Goal: Task Accomplishment & Management: Manage account settings

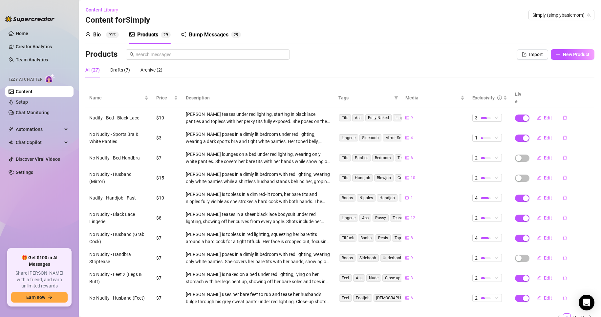
scroll to position [22, 0]
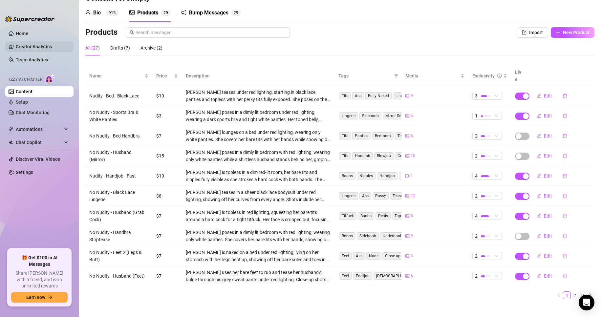
click at [35, 46] on link "Creator Analytics" at bounding box center [42, 46] width 52 height 10
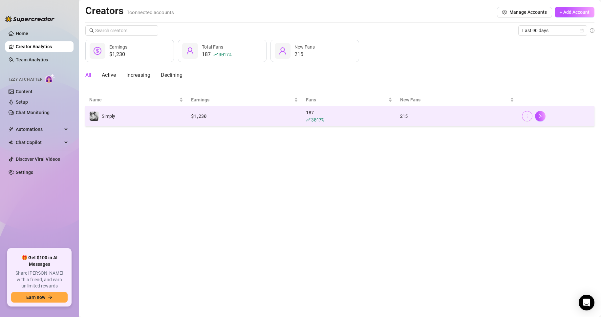
click at [528, 117] on icon "more" at bounding box center [526, 116] width 5 height 5
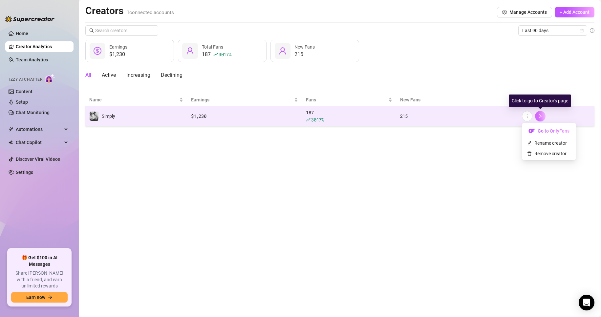
click at [542, 117] on icon "right" at bounding box center [540, 116] width 5 height 5
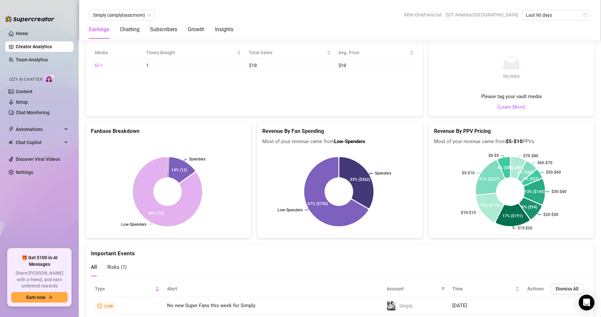
scroll to position [1106, 0]
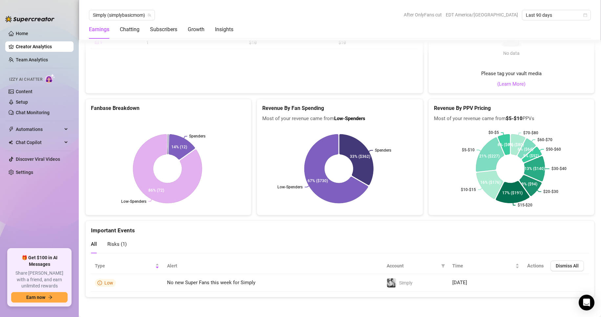
click at [119, 243] on span "Risks ( 1 )" at bounding box center [116, 244] width 19 height 6
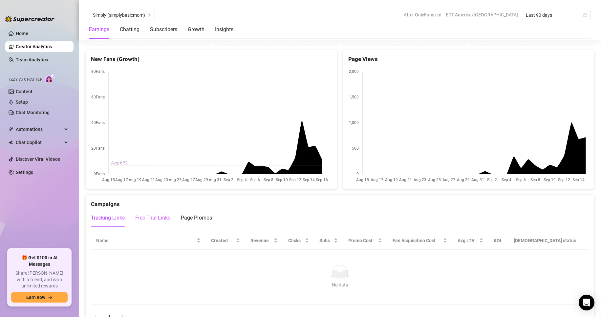
scroll to position [646, 0]
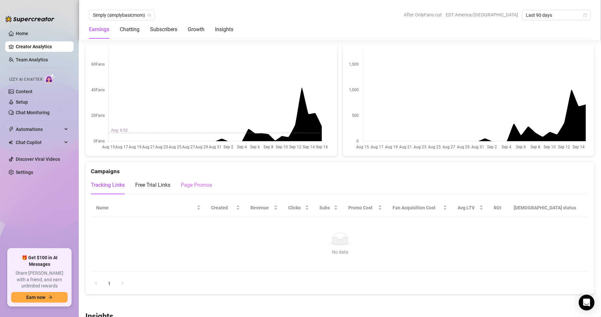
click at [189, 189] on div "Page Promos" at bounding box center [196, 185] width 31 height 18
click at [115, 186] on div "Tracking Links" at bounding box center [108, 185] width 34 height 8
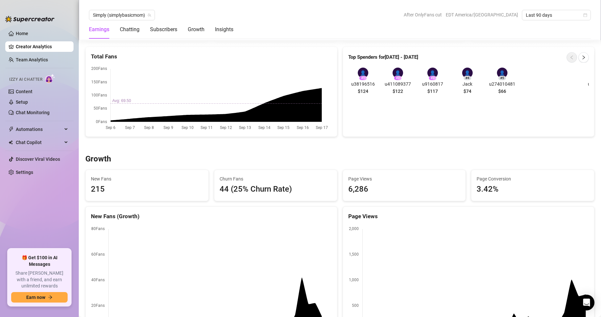
scroll to position [459, 0]
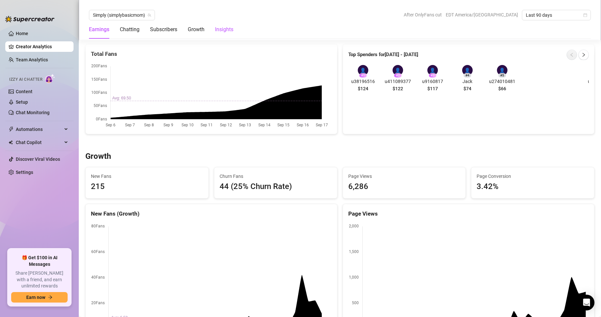
click at [221, 28] on div "Insights" at bounding box center [224, 30] width 18 height 8
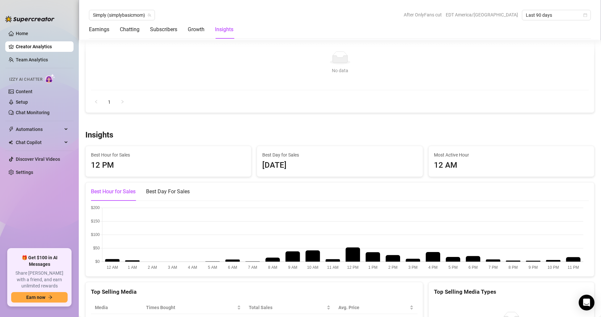
scroll to position [914, 0]
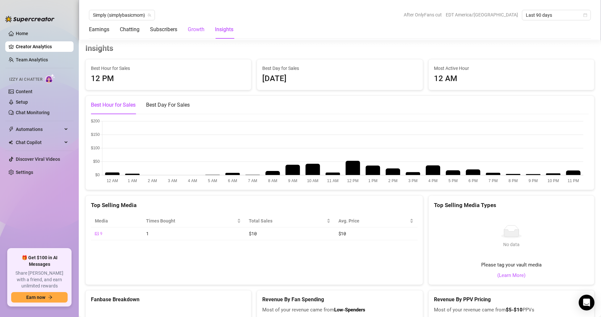
click at [200, 29] on div "Growth" at bounding box center [196, 30] width 17 height 8
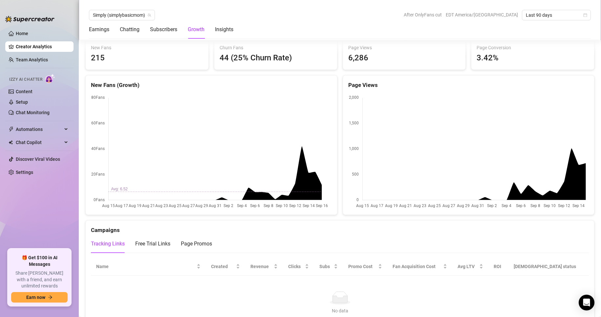
scroll to position [567, 0]
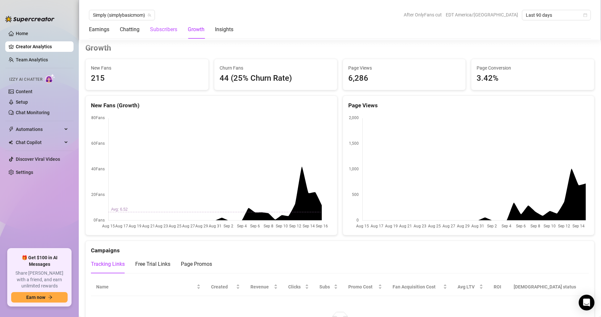
click at [172, 31] on div "Subscribers" at bounding box center [163, 30] width 27 height 8
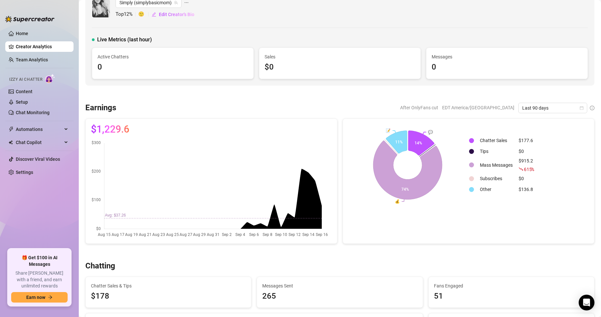
scroll to position [0, 0]
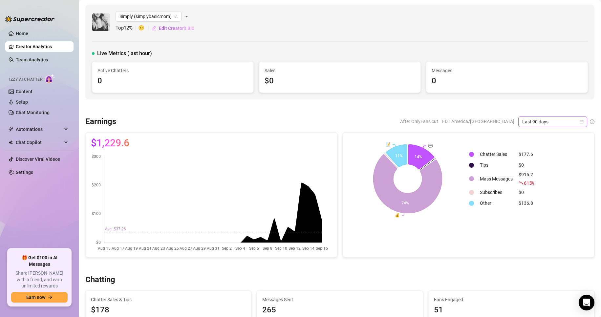
click at [579, 123] on icon "calendar" at bounding box center [581, 122] width 4 height 4
click at [562, 106] on div at bounding box center [339, 108] width 509 height 7
click at [33, 57] on link "Team Analytics" at bounding box center [32, 59] width 32 height 5
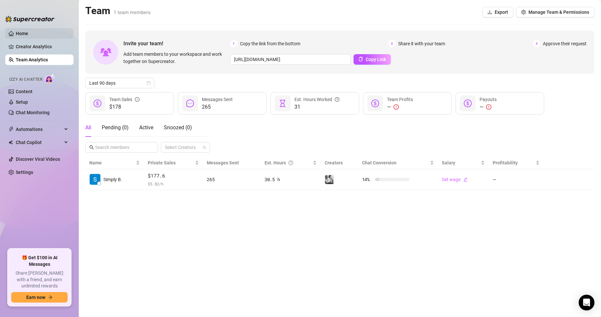
click at [20, 34] on link "Home" at bounding box center [22, 33] width 12 height 5
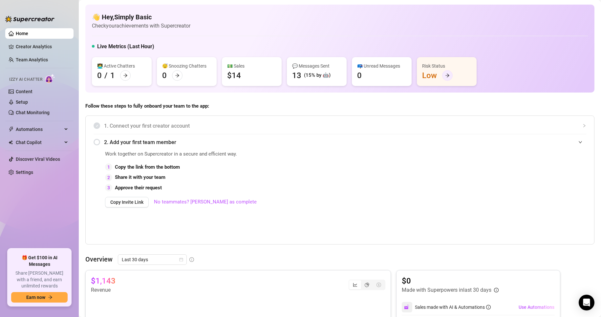
click at [443, 78] on div at bounding box center [447, 75] width 10 height 10
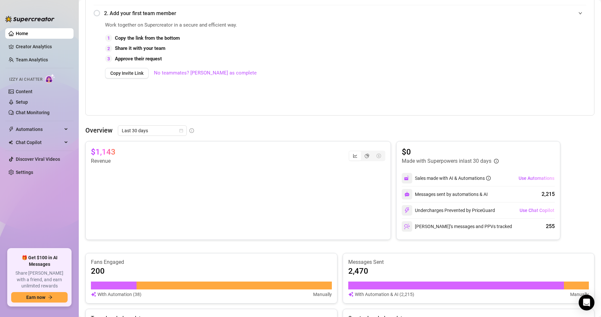
scroll to position [261, 0]
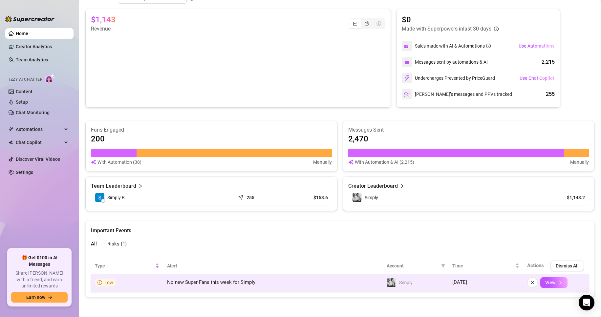
click at [100, 283] on icon "info-circle" at bounding box center [99, 282] width 1 height 2
click at [551, 285] on button "View" at bounding box center [553, 282] width 27 height 10
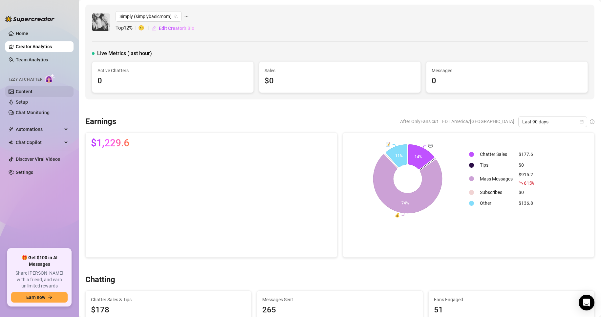
click at [27, 94] on link "Content" at bounding box center [24, 91] width 17 height 5
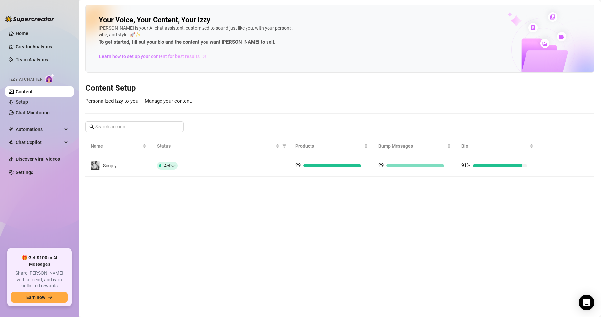
click at [139, 57] on span "Learn how to set up your content for best results" at bounding box center [149, 56] width 100 height 7
click at [28, 36] on link "Home" at bounding box center [22, 33] width 12 height 5
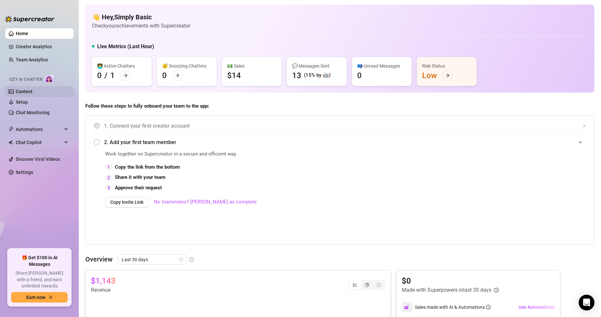
click at [30, 94] on link "Content" at bounding box center [24, 91] width 17 height 5
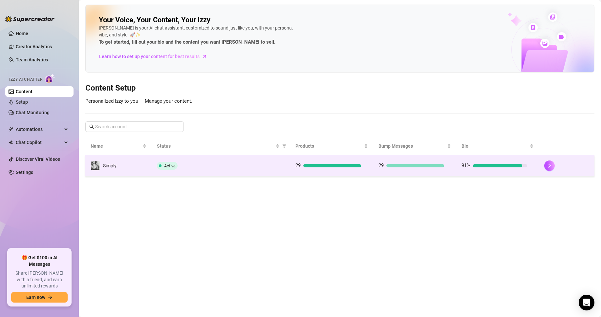
click at [194, 168] on div "Active" at bounding box center [221, 166] width 128 height 8
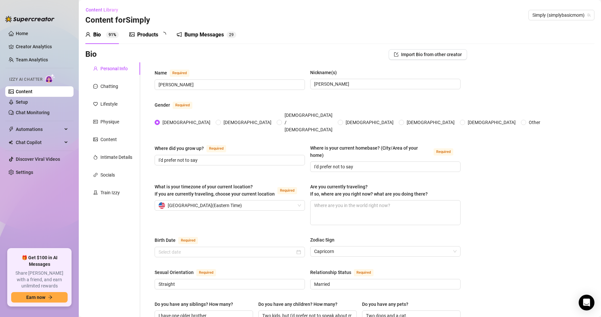
radio input "true"
type input "[DATE]"
click at [140, 33] on div "Products" at bounding box center [147, 35] width 21 height 8
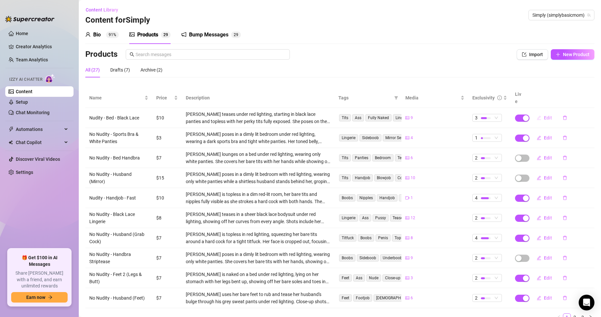
click at [543, 115] on span "Edit" at bounding box center [547, 117] width 8 height 5
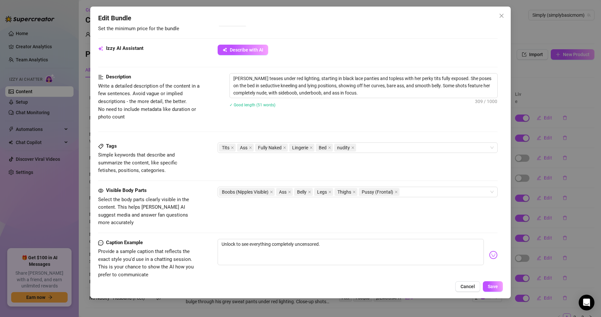
scroll to position [295, 0]
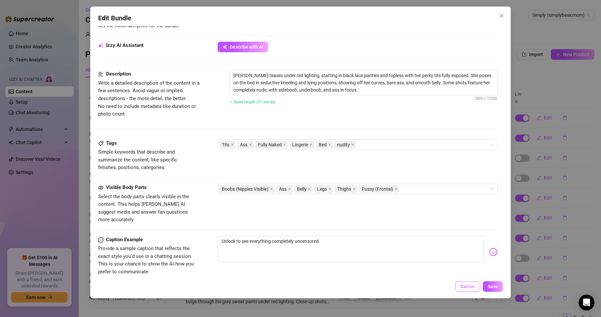
click at [471, 289] on span "Cancel" at bounding box center [467, 286] width 14 height 5
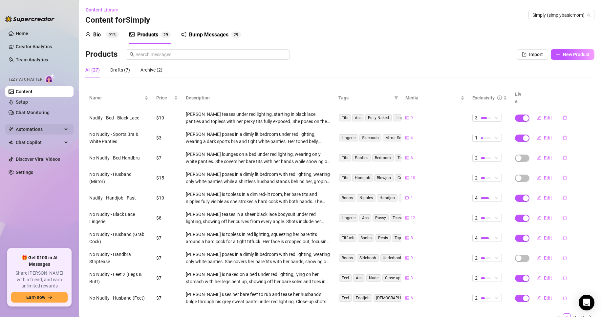
click at [51, 130] on span "Automations" at bounding box center [39, 129] width 47 height 10
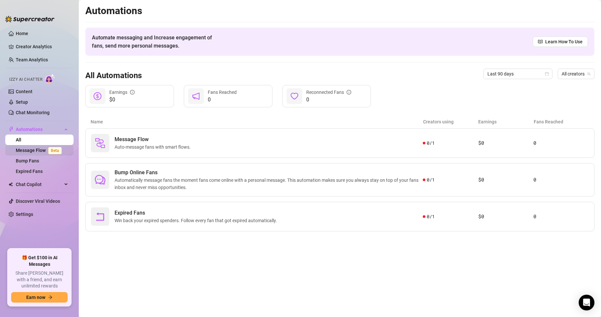
click at [38, 150] on link "Message Flow Beta" at bounding box center [40, 150] width 49 height 5
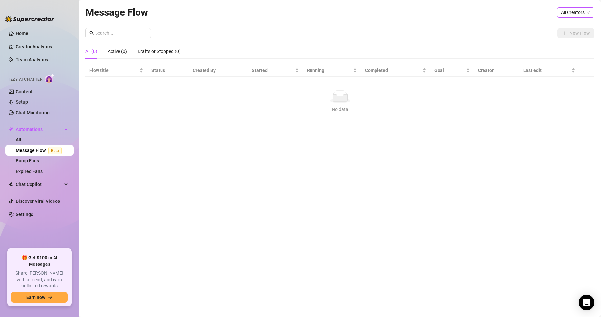
click at [567, 9] on span "All Creators" at bounding box center [576, 13] width 30 height 10
click at [559, 33] on span "( simplybasicmom )" at bounding box center [570, 36] width 38 height 7
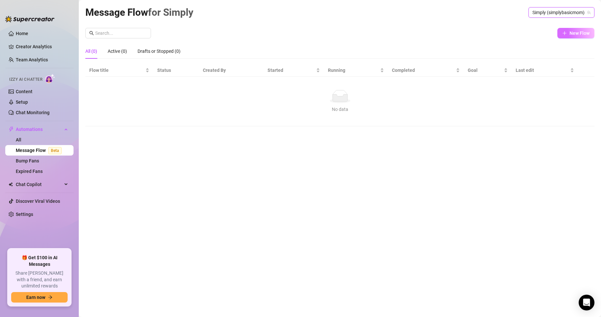
click at [562, 35] on icon "plus" at bounding box center [564, 33] width 5 height 5
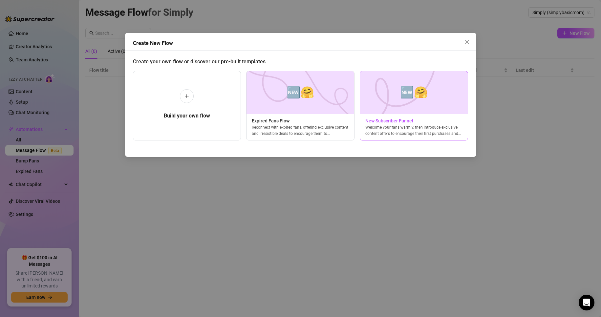
click at [406, 118] on span "New Subscriber Funnel" at bounding box center [414, 120] width 108 height 7
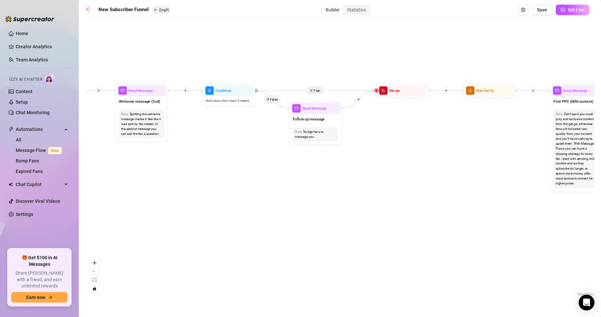
drag, startPoint x: 193, startPoint y: 202, endPoint x: 416, endPoint y: 203, distance: 222.7
click at [416, 203] on div "If True If True If True If False If False If False If True If False Merge Merge…" at bounding box center [339, 159] width 509 height 276
click at [360, 10] on div "Statistics" at bounding box center [356, 9] width 26 height 9
click at [345, 6] on input "Statistics" at bounding box center [345, 6] width 0 height 0
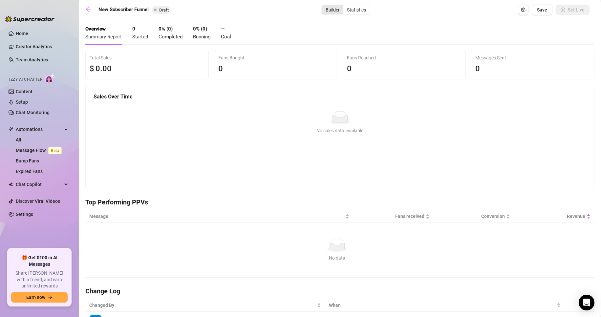
click at [331, 9] on div "Builder" at bounding box center [332, 9] width 21 height 9
click at [323, 6] on input "Builder" at bounding box center [323, 6] width 0 height 0
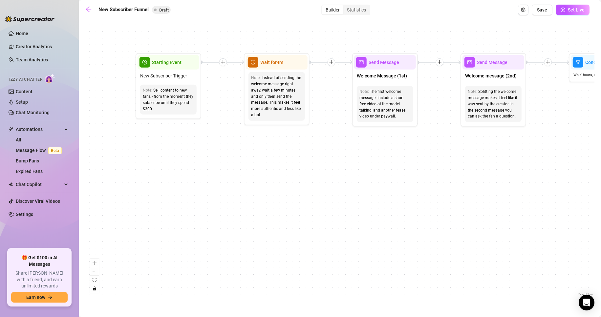
drag, startPoint x: 157, startPoint y: 147, endPoint x: 443, endPoint y: 155, distance: 286.5
click at [443, 155] on div "If True If False If True If False If True If False If True If False Merge Merge…" at bounding box center [339, 159] width 509 height 276
click at [576, 10] on span "Set Live" at bounding box center [575, 9] width 17 height 5
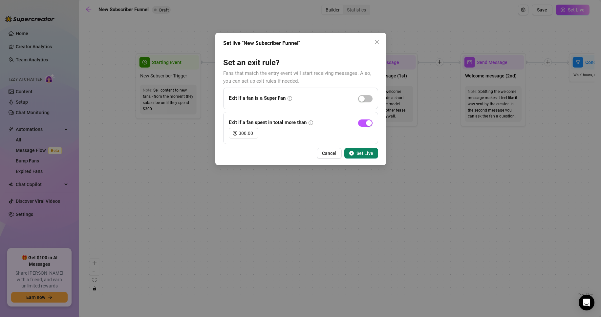
click at [364, 153] on span "Set Live" at bounding box center [364, 153] width 17 height 5
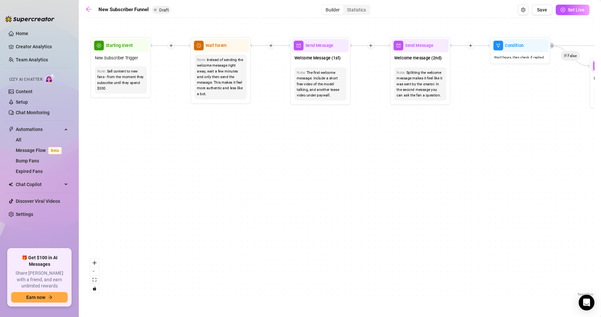
drag, startPoint x: 129, startPoint y: 172, endPoint x: 235, endPoint y: 186, distance: 107.6
click at [235, 186] on div "If True If False If True If False If True If False If True If False Merge Merge…" at bounding box center [339, 159] width 509 height 276
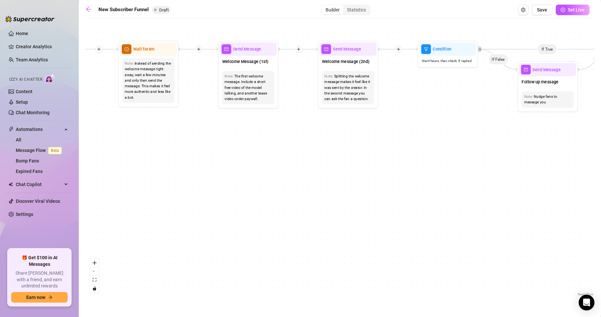
drag, startPoint x: 351, startPoint y: 128, endPoint x: 278, endPoint y: 132, distance: 72.2
click at [278, 132] on div "If True If False If True If False If True If False If True If False Merge Merge…" at bounding box center [339, 159] width 509 height 276
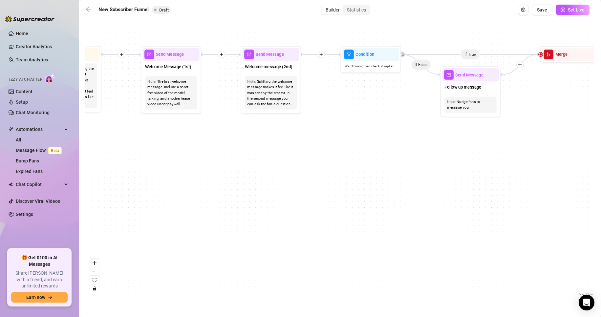
drag, startPoint x: 428, startPoint y: 119, endPoint x: 351, endPoint y: 124, distance: 77.3
click at [351, 124] on div "If True If False If True If False If True If False If True If False Merge Merge…" at bounding box center [339, 159] width 509 height 276
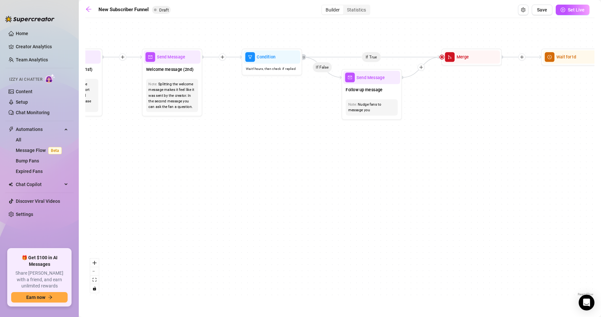
drag, startPoint x: 379, startPoint y: 120, endPoint x: 281, endPoint y: 122, distance: 98.8
click at [281, 122] on div "If True If False If True If False If True If False If True If False Merge Merge…" at bounding box center [339, 159] width 509 height 276
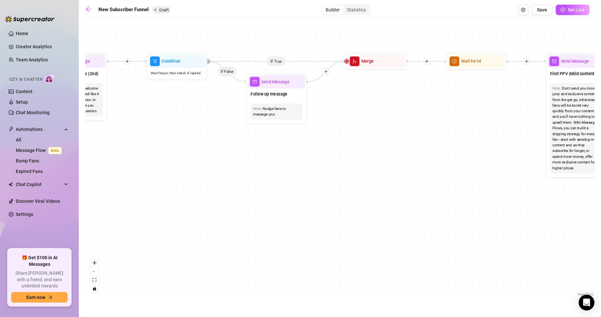
drag, startPoint x: 459, startPoint y: 138, endPoint x: 364, endPoint y: 142, distance: 95.2
click at [364, 142] on div "If True If False If True If False If True If False If True If False Merge Merge…" at bounding box center [339, 159] width 509 height 276
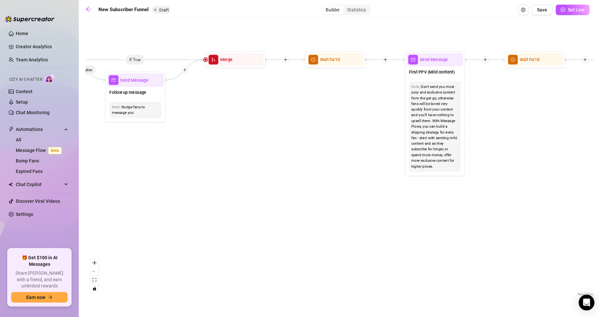
drag, startPoint x: 481, startPoint y: 129, endPoint x: 340, endPoint y: 127, distance: 141.0
click at [340, 127] on div "If True If False If True If False If True If False If True If False Merge Merge…" at bounding box center [339, 159] width 509 height 276
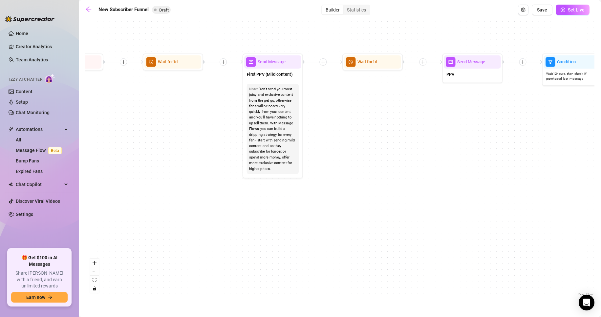
drag, startPoint x: 539, startPoint y: 135, endPoint x: 375, endPoint y: 138, distance: 164.7
click at [375, 138] on div "If True If False If True If False If True If False If True If False Merge Merge…" at bounding box center [339, 159] width 509 height 276
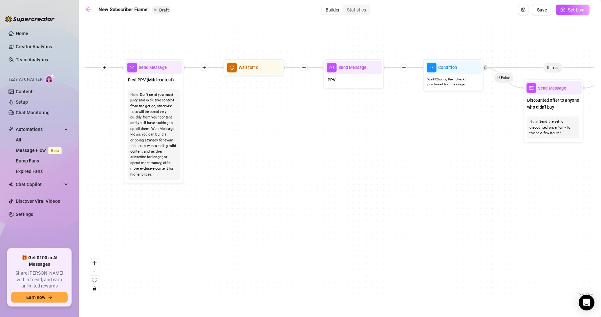
drag, startPoint x: 521, startPoint y: 120, endPoint x: 404, endPoint y: 125, distance: 116.2
click at [404, 125] on div "If True If False If True If False If True If False If True If False Merge Merge…" at bounding box center [339, 159] width 509 height 276
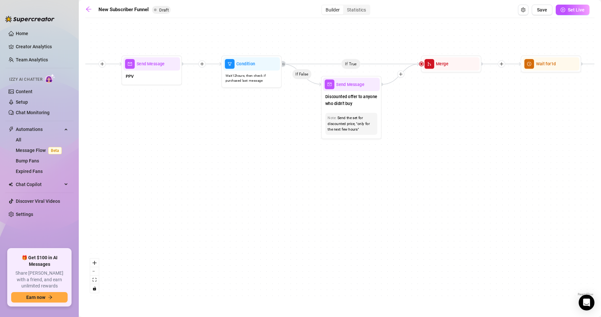
drag, startPoint x: 537, startPoint y: 155, endPoint x: 335, endPoint y: 152, distance: 201.4
click at [335, 152] on div "If True If False If True If False If True If False If True If False Merge Merge…" at bounding box center [339, 159] width 509 height 276
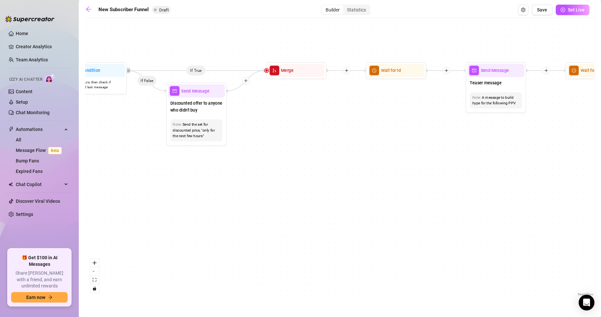
drag, startPoint x: 510, startPoint y: 118, endPoint x: 356, endPoint y: 124, distance: 154.6
click at [356, 124] on div "If True If False If True If False If True If False If True If False Merge Merge…" at bounding box center [339, 159] width 509 height 276
click at [87, 10] on icon "arrow-left" at bounding box center [88, 9] width 7 height 7
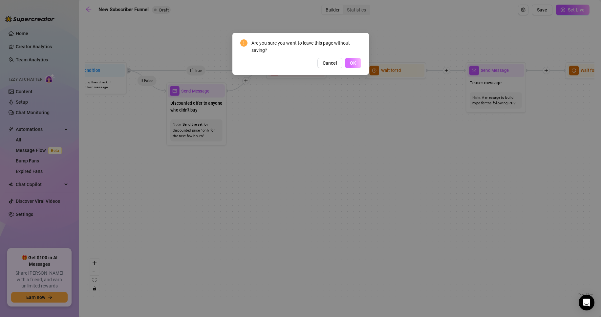
click at [350, 63] on span "OK" at bounding box center [353, 62] width 6 height 5
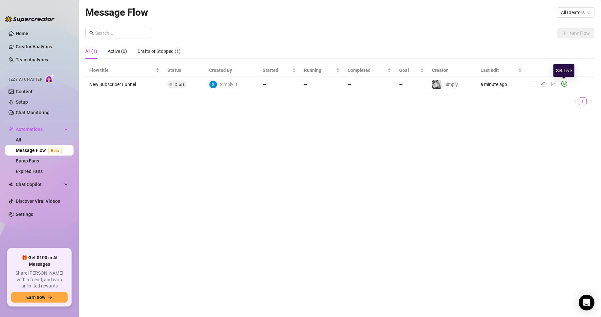
click at [564, 86] on icon "play-circle" at bounding box center [564, 84] width 6 height 6
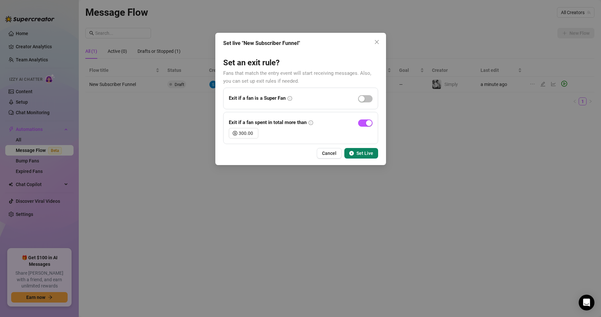
click at [352, 152] on icon "play-circle" at bounding box center [351, 153] width 5 height 5
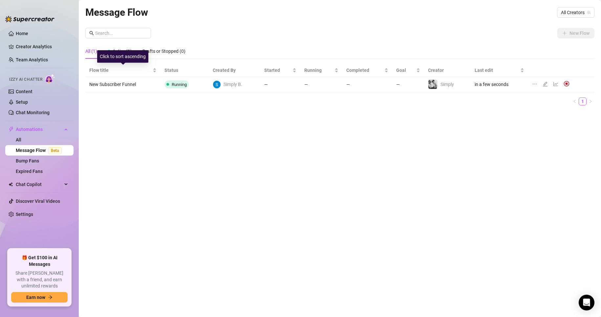
click at [129, 54] on div "Click to sort ascending" at bounding box center [122, 56] width 51 height 12
click at [128, 49] on span "Active (1)" at bounding box center [121, 51] width 19 height 5
click at [568, 10] on span "All Creators" at bounding box center [576, 13] width 30 height 10
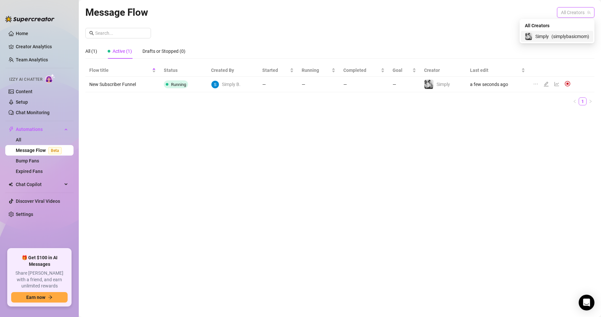
click at [559, 36] on span "( simplybasicmom )" at bounding box center [570, 36] width 38 height 7
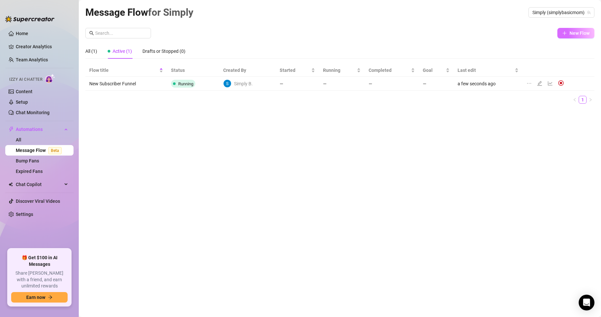
click at [569, 33] on button "New Flow" at bounding box center [575, 33] width 37 height 10
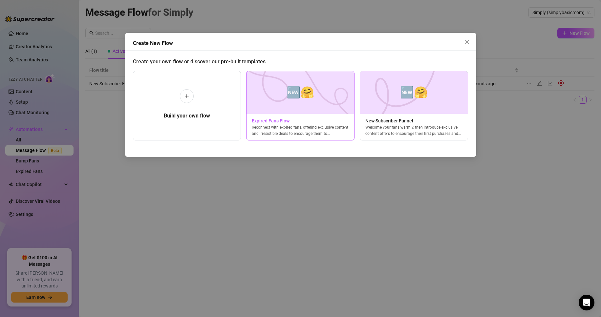
click at [329, 104] on img at bounding box center [300, 92] width 108 height 43
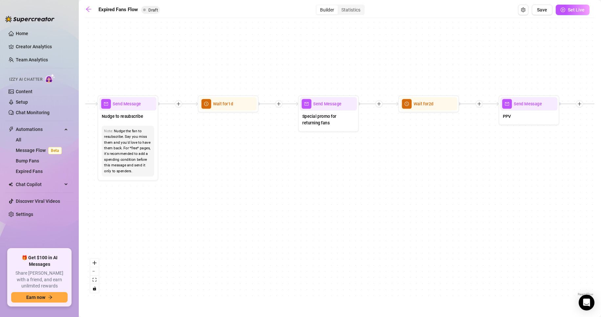
drag, startPoint x: 284, startPoint y: 172, endPoint x: 199, endPoint y: 181, distance: 85.4
click at [199, 181] on div "If True If False Send Message Send Message Wait for 2d Merge Send Message Follo…" at bounding box center [339, 159] width 509 height 276
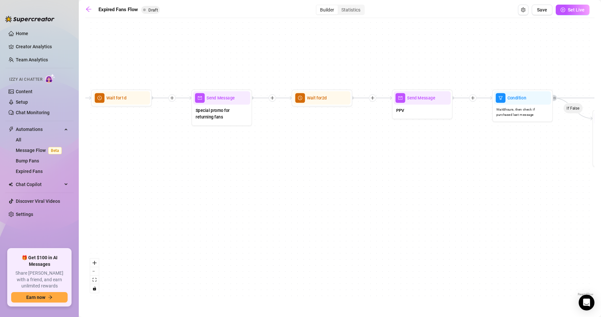
drag, startPoint x: 438, startPoint y: 174, endPoint x: 331, endPoint y: 168, distance: 106.8
click at [331, 168] on div "If True If False Send Message Send Message Wait for 2d Merge Send Message Follo…" at bounding box center [339, 159] width 509 height 276
click at [565, 12] on span "button" at bounding box center [562, 9] width 5 height 5
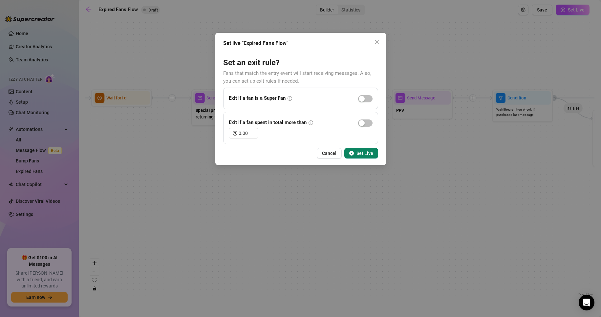
click at [373, 152] on button "Set Live" at bounding box center [361, 153] width 34 height 10
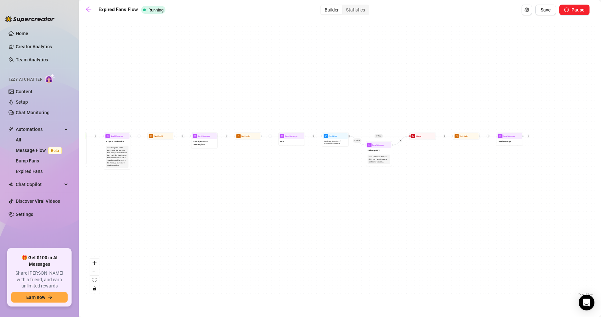
drag, startPoint x: 544, startPoint y: 190, endPoint x: 496, endPoint y: 181, distance: 49.0
click at [496, 181] on div "If True If False Send Message Send Message Wait for 2d Merge Send Message Follo…" at bounding box center [339, 159] width 509 height 276
click at [91, 11] on icon "arrow-left" at bounding box center [88, 9] width 7 height 7
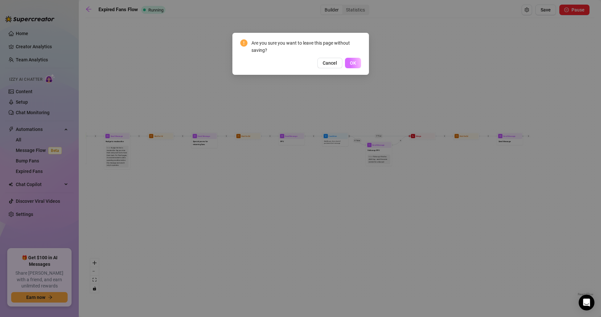
click at [353, 61] on span "OK" at bounding box center [353, 62] width 6 height 5
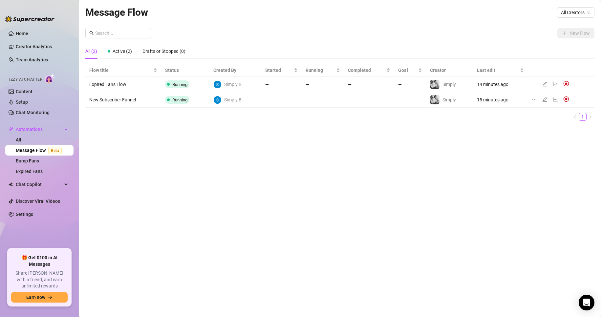
click at [229, 133] on div "Message Flow All Creators New Flow All (2) Active (2) Drafts or Stopped (0) Flo…" at bounding box center [339, 151] width 509 height 293
click at [566, 85] on img at bounding box center [566, 84] width 6 height 6
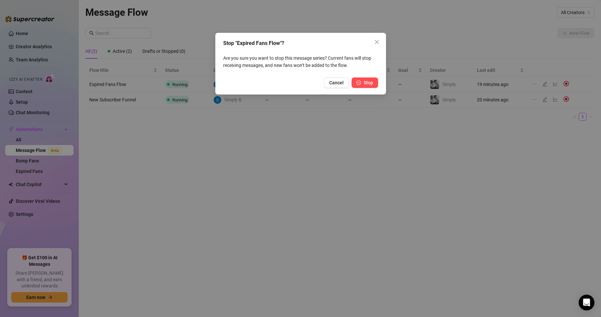
click at [375, 87] on button "Stop" at bounding box center [364, 82] width 27 height 10
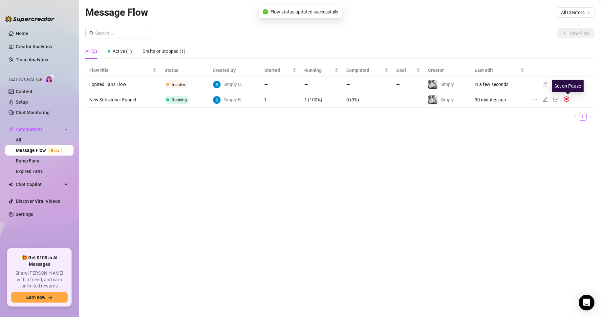
click at [566, 99] on img at bounding box center [566, 99] width 6 height 6
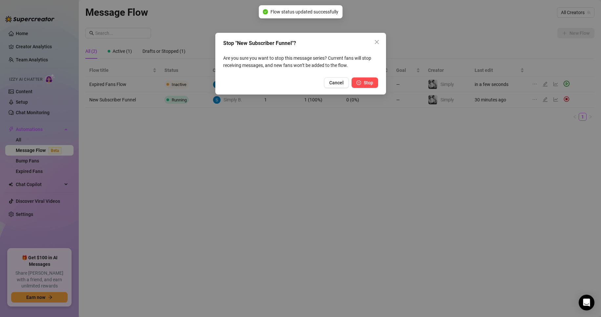
click at [361, 84] on button "Stop" at bounding box center [364, 82] width 27 height 10
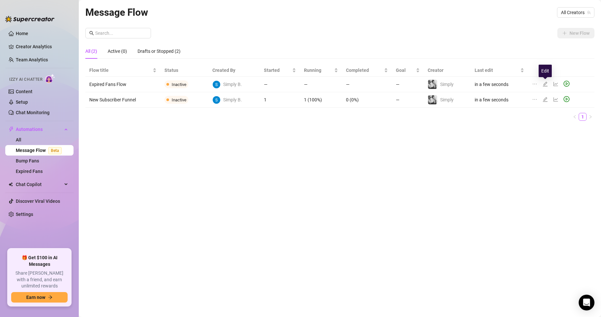
click at [545, 84] on icon "edit" at bounding box center [544, 84] width 5 height 5
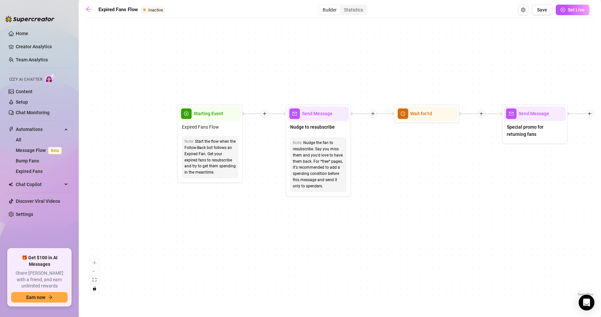
drag, startPoint x: 196, startPoint y: 235, endPoint x: 344, endPoint y: 225, distance: 147.9
click at [344, 225] on div "If True If False Send Message Send Message Wait for 2d Merge Send Message Follo…" at bounding box center [339, 159] width 509 height 276
click at [90, 9] on icon "arrow-left" at bounding box center [88, 9] width 7 height 7
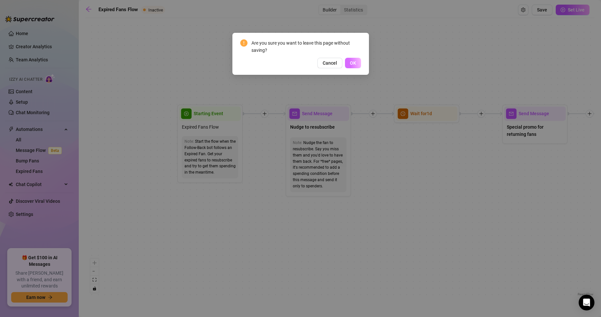
click at [349, 68] on button "OK" at bounding box center [353, 63] width 16 height 10
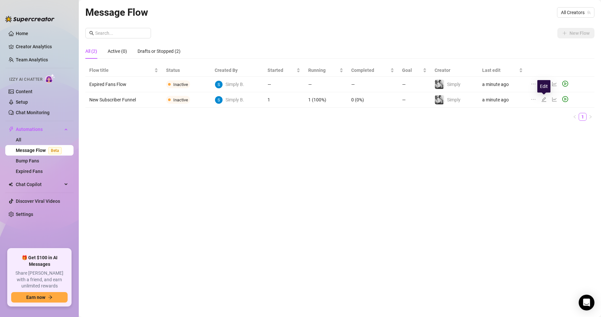
click at [545, 100] on icon "edit" at bounding box center [543, 99] width 5 height 5
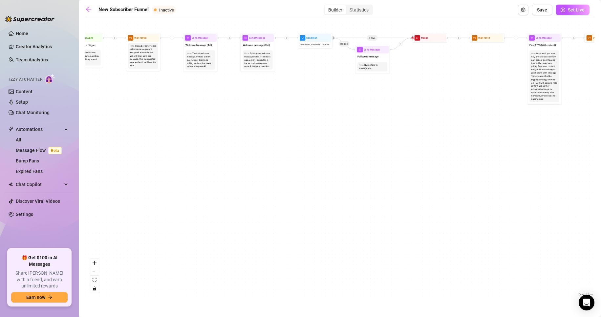
drag, startPoint x: 138, startPoint y: 174, endPoint x: 353, endPoint y: 155, distance: 215.7
click at [353, 155] on div "If True If True If True If False If False If False If True If False Merge Merge…" at bounding box center [339, 159] width 509 height 276
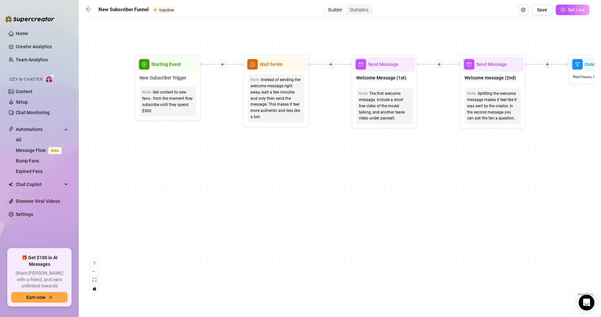
drag, startPoint x: 152, startPoint y: 88, endPoint x: 221, endPoint y: 133, distance: 82.9
click at [221, 133] on div "If True If True If True If False If False If False If True If False Merge Merge…" at bounding box center [339, 159] width 509 height 276
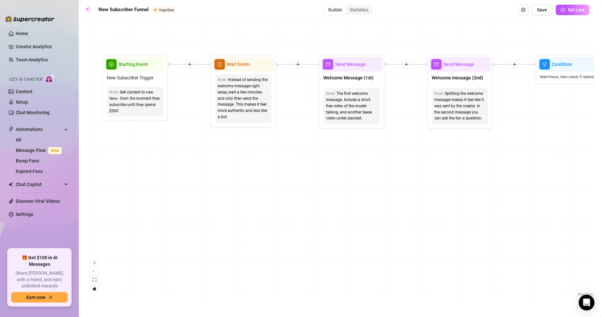
drag, startPoint x: 262, startPoint y: 150, endPoint x: 228, endPoint y: 150, distance: 33.8
click at [228, 150] on div "If True If True If True If False If False If False If True If False Merge Merge…" at bounding box center [339, 159] width 509 height 276
click at [342, 111] on div "The first welcome message. Include a short free video of the model talking, and…" at bounding box center [350, 106] width 51 height 31
click at [356, 67] on span "Send Message" at bounding box center [349, 64] width 31 height 7
type textarea "First part of the welcome message"
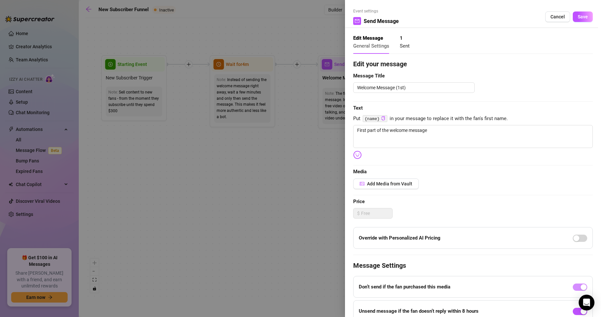
drag, startPoint x: 298, startPoint y: 188, endPoint x: 280, endPoint y: 185, distance: 17.6
click at [280, 185] on div at bounding box center [300, 158] width 601 height 317
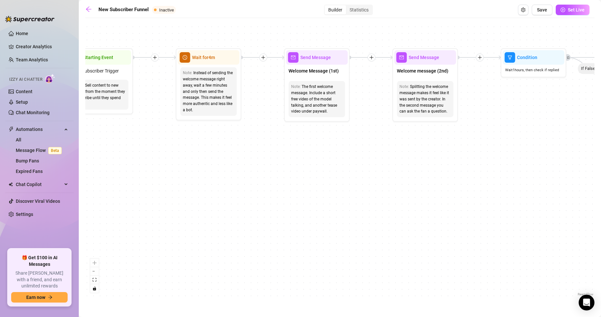
drag, startPoint x: 402, startPoint y: 167, endPoint x: 371, endPoint y: 164, distance: 31.7
click at [371, 164] on div "If True If True If True If False If False If False If True If False Merge Merge…" at bounding box center [339, 159] width 509 height 276
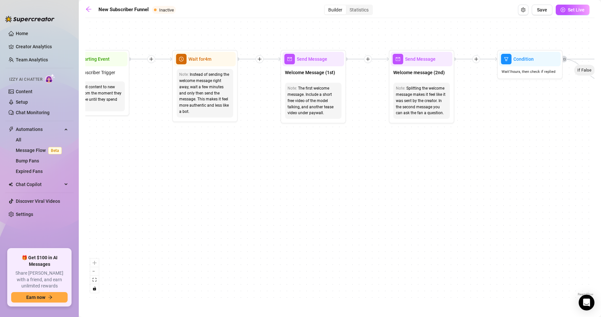
click at [369, 61] on icon "plus" at bounding box center [367, 59] width 5 height 5
click at [469, 132] on div "If True If True If True Time Delay Condition Message Tag Fan If False If False …" at bounding box center [339, 159] width 509 height 276
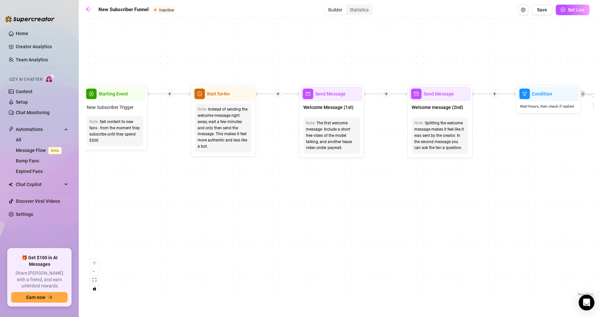
drag, startPoint x: 411, startPoint y: 28, endPoint x: 380, endPoint y: 45, distance: 34.7
click at [380, 45] on div "If True If True If True If False If False If False If True If False Merge Merge…" at bounding box center [339, 159] width 509 height 276
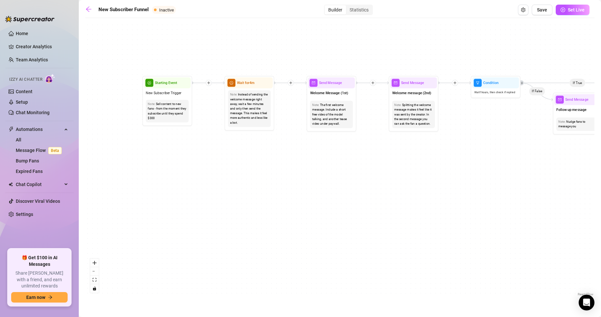
drag, startPoint x: 287, startPoint y: 146, endPoint x: 324, endPoint y: 143, distance: 36.5
click at [324, 143] on div "If True If True If True If False If False If False If True If False Merge Merge…" at bounding box center [339, 159] width 509 height 276
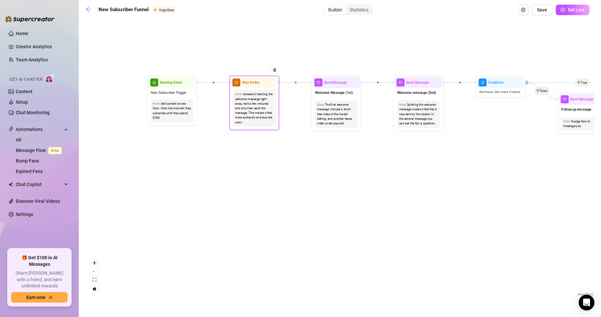
click at [257, 83] on span "Wait for 4m" at bounding box center [250, 83] width 17 height 6
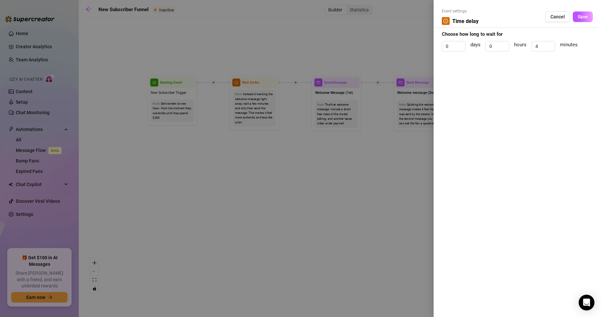
click at [285, 165] on div at bounding box center [300, 158] width 601 height 317
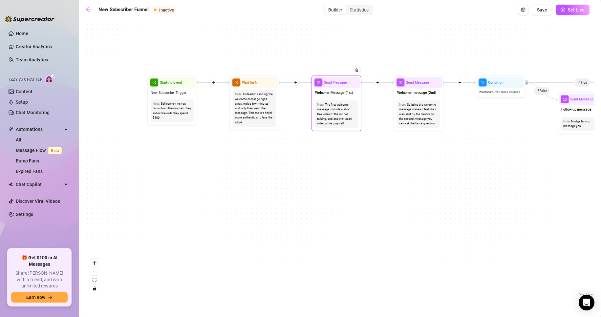
click at [331, 84] on span "Send Message" at bounding box center [335, 83] width 23 height 6
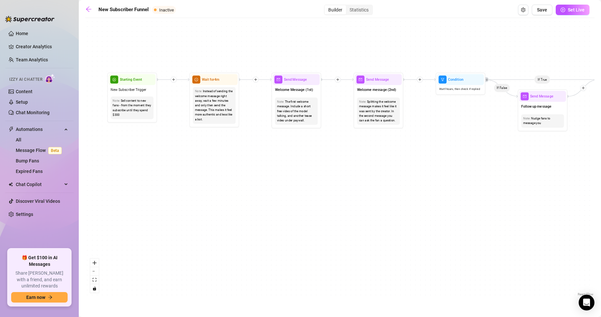
drag, startPoint x: 210, startPoint y: 55, endPoint x: 170, endPoint y: 52, distance: 40.1
click at [170, 52] on div "If True If True If True If False If False If False If True If False Merge Merge…" at bounding box center [339, 159] width 509 height 276
click at [24, 36] on link "Home" at bounding box center [22, 33] width 12 height 5
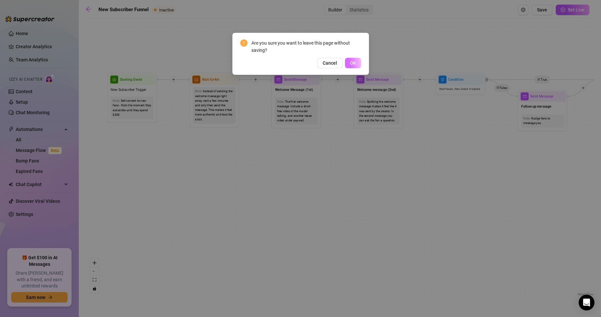
click at [353, 63] on span "OK" at bounding box center [353, 62] width 6 height 5
